Goal: Find contact information: Find contact information

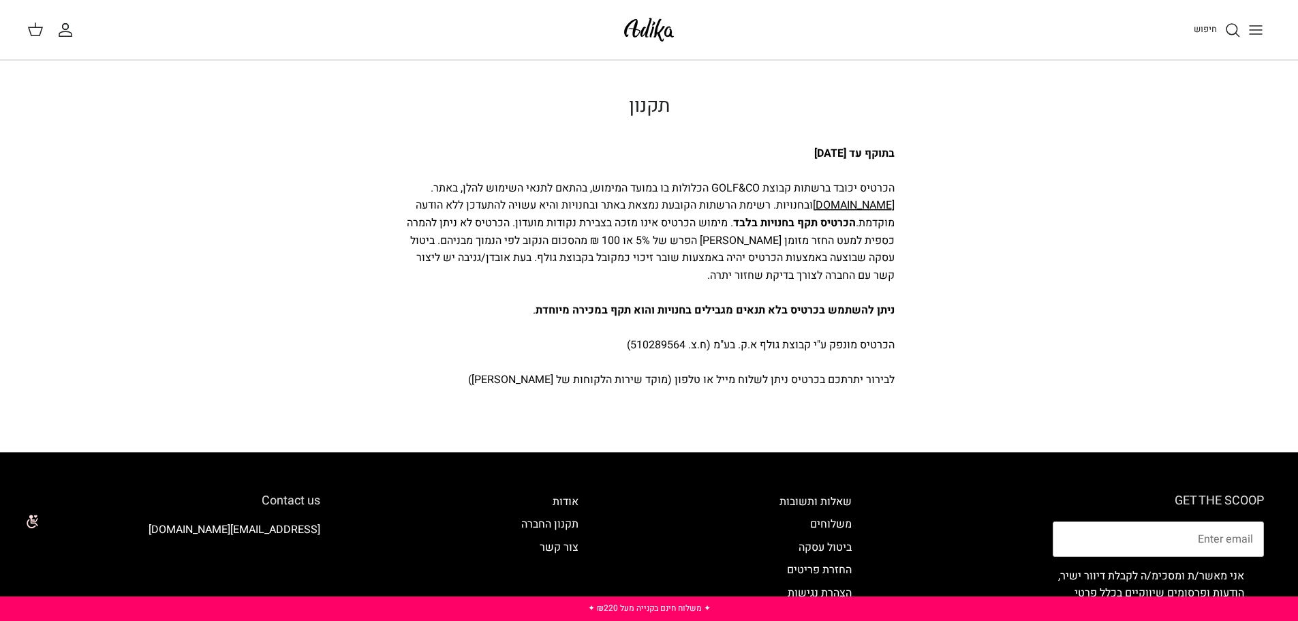
click at [814, 150] on strong "בתוקף עד [DATE]" at bounding box center [854, 153] width 80 height 16
drag, startPoint x: 623, startPoint y: 382, endPoint x: 480, endPoint y: 384, distance: 143.1
click at [480, 384] on p "בתוקף עד [DATE] הכרטיס יכובד ברשתות קבוצת GOLF&CO הכלולות בו במועד המימוש, בהתא…" at bounding box center [649, 267] width 491 height 244
click at [467, 392] on div "בתוקף עד [DATE] הכרטיס יכובד ברשתות קבוצת GOLF&CO הכלולות בו במועד המימוש, בהתא…" at bounding box center [649, 281] width 491 height 273
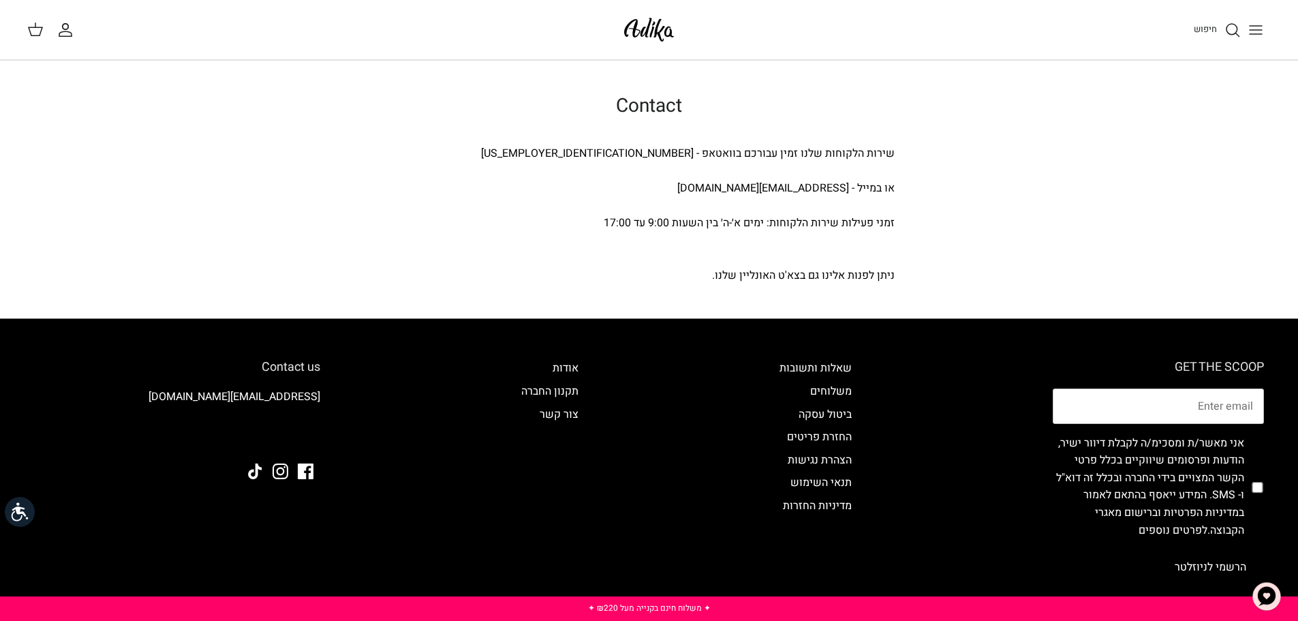
click at [761, 183] on div "או במייל - [EMAIL_ADDRESS][DOMAIN_NAME]" at bounding box center [649, 189] width 491 height 18
click at [684, 147] on div "שירות הלקוחות שלנו זמין עבורכם בוואטאפ - [US_EMPLOYER_IDENTIFICATION_NUMBER]" at bounding box center [649, 154] width 491 height 18
drag, startPoint x: 872, startPoint y: 166, endPoint x: 834, endPoint y: 189, distance: 44.6
click at [834, 189] on div "שירות הלקוחות שלנו זמין עבורכם בוואטאפ - [US_EMPLOYER_IDENTIFICATION_NUMBER] או…" at bounding box center [649, 215] width 491 height 140
drag, startPoint x: 805, startPoint y: 204, endPoint x: 794, endPoint y: 208, distance: 11.6
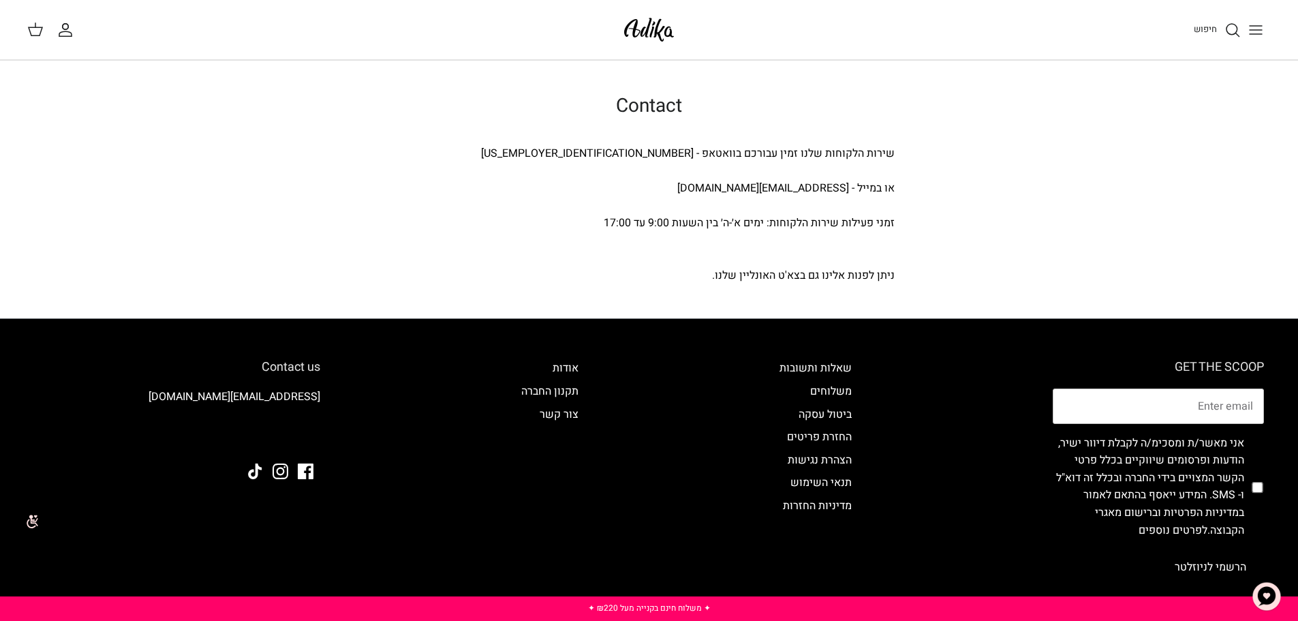
click at [797, 206] on div "שירות הלקוחות שלנו זמין עבורכם בוואטאפ - [US_EMPLOYER_IDENTIFICATION_NUMBER] או…" at bounding box center [649, 215] width 491 height 140
